Goal: Find specific page/section: Find specific page/section

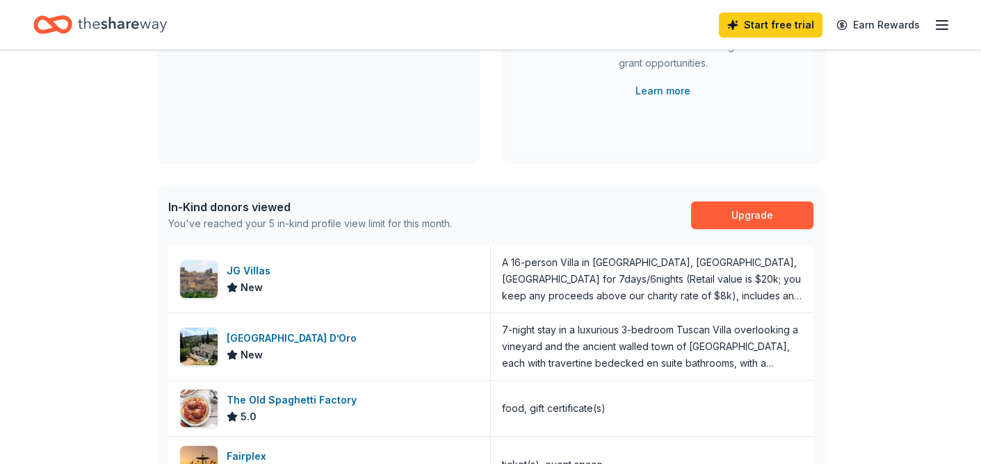
scroll to position [233, 0]
drag, startPoint x: 0, startPoint y: 0, endPoint x: 425, endPoint y: 156, distance: 453.2
click at [425, 156] on div "Brady's K-9 Fundraiser Aug 30, 2025 • Greater LA View event" at bounding box center [318, 59] width 323 height 206
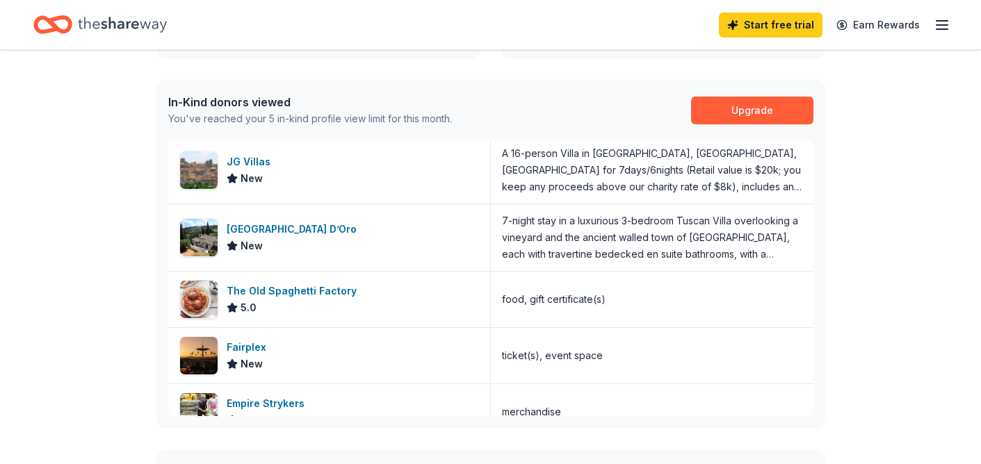
scroll to position [8, 0]
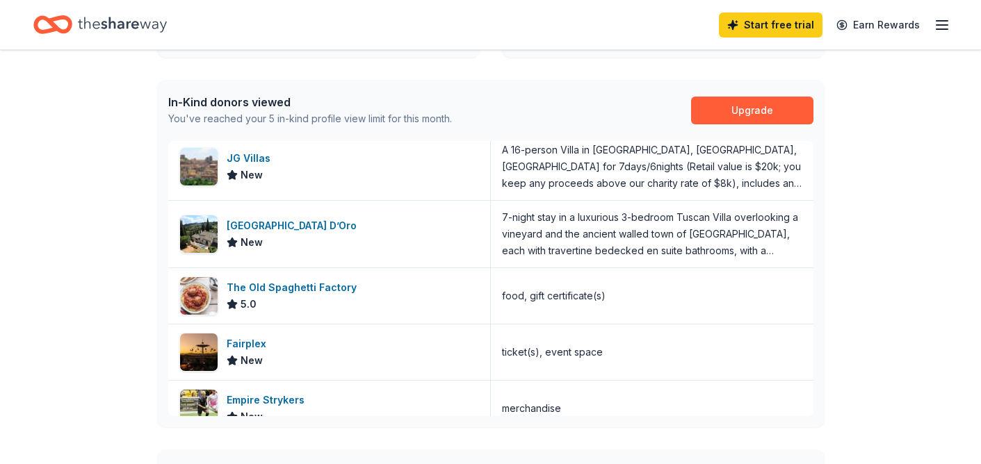
click at [281, 288] on div "The Old Spaghetti Factory" at bounding box center [295, 287] width 136 height 17
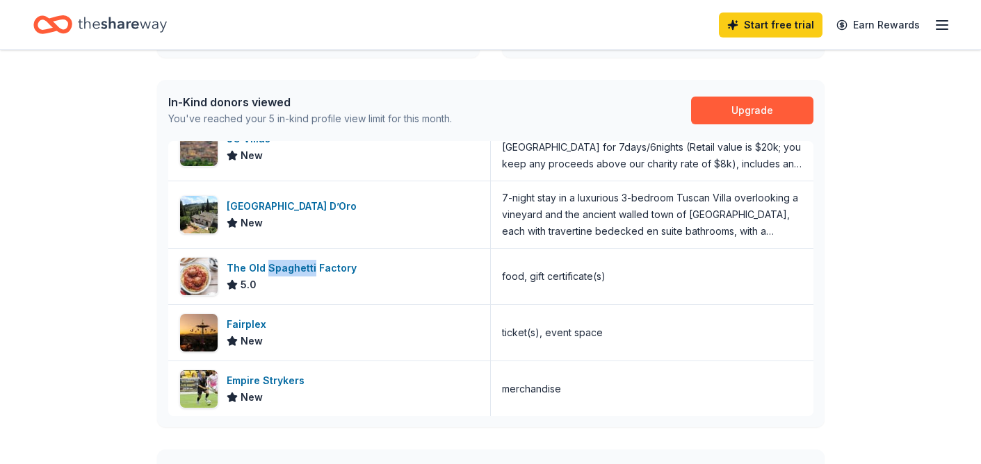
scroll to position [0, 0]
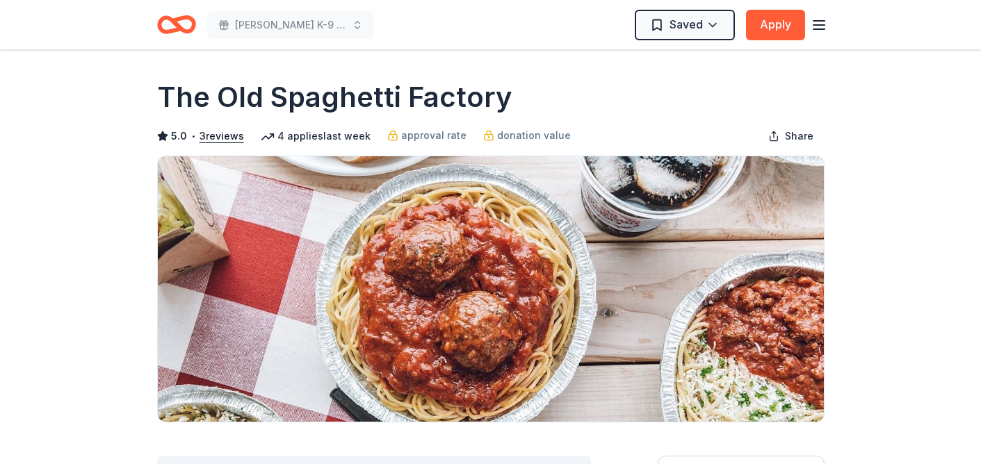
click at [823, 24] on icon "button" at bounding box center [819, 25] width 17 height 17
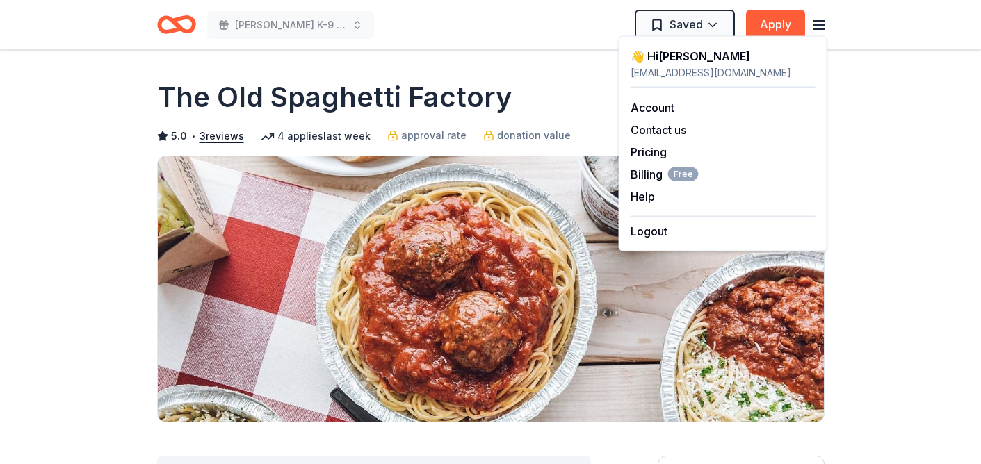
click at [660, 108] on link "Account" at bounding box center [652, 108] width 44 height 14
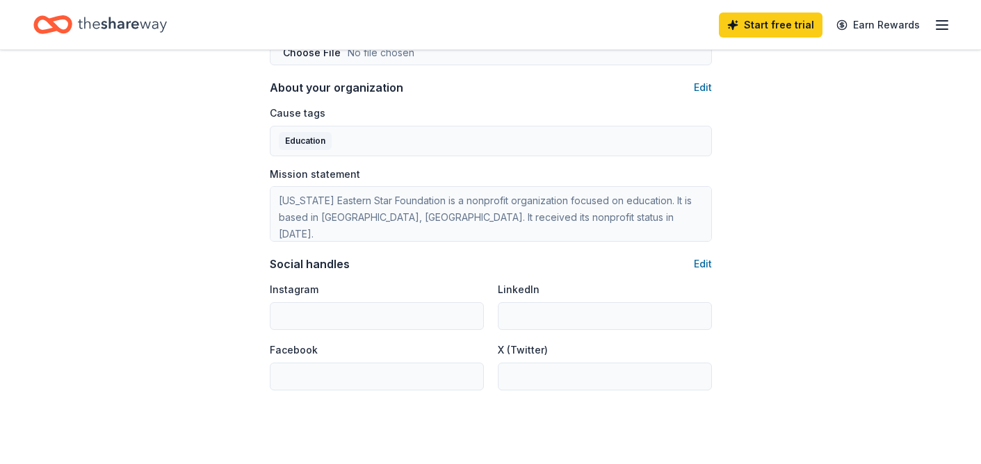
scroll to position [882, 0]
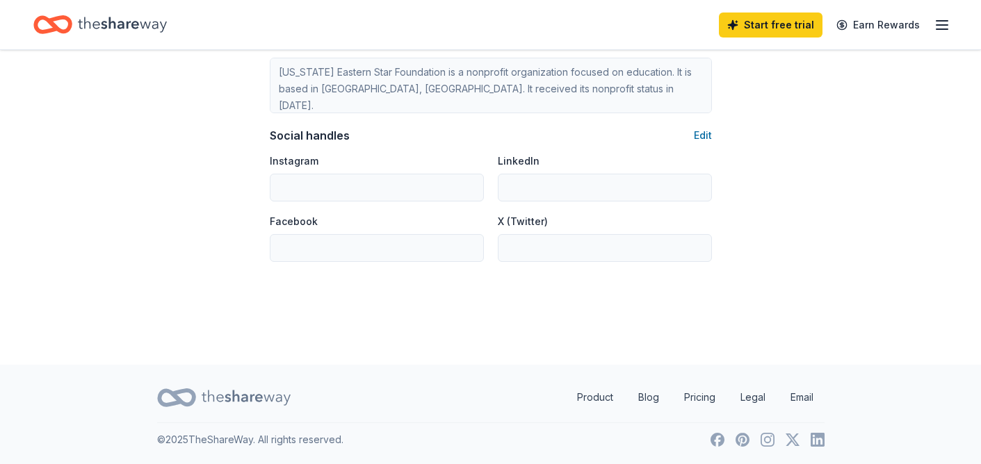
click at [938, 29] on line "button" at bounding box center [941, 29] width 11 height 0
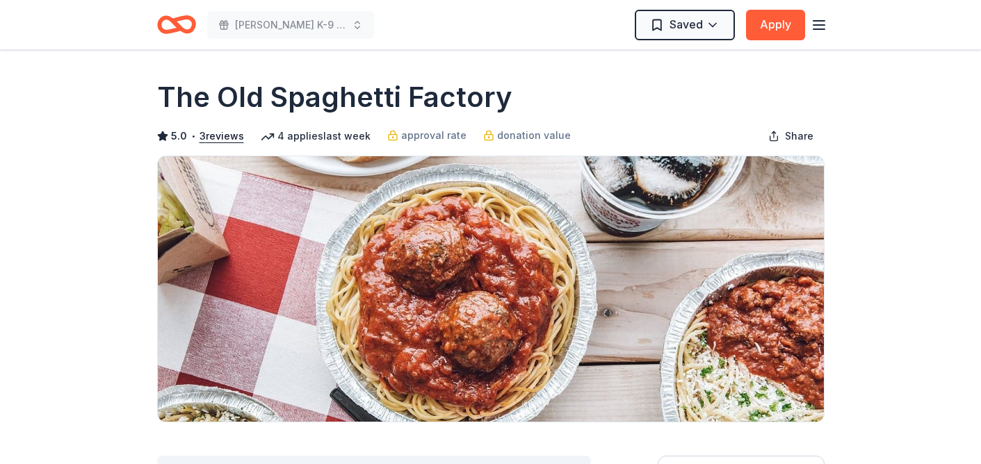
click at [192, 139] on span "•" at bounding box center [192, 136] width 5 height 11
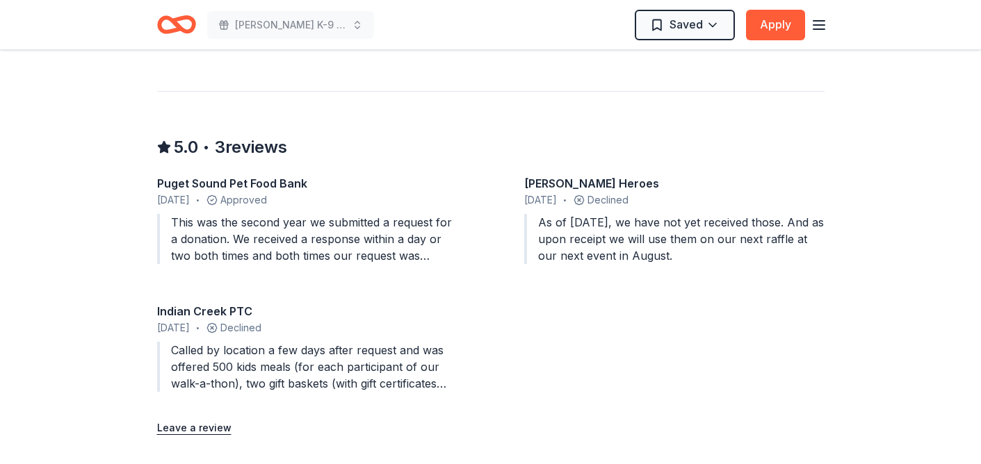
scroll to position [1204, 0]
